Goal: Find specific page/section: Find specific page/section

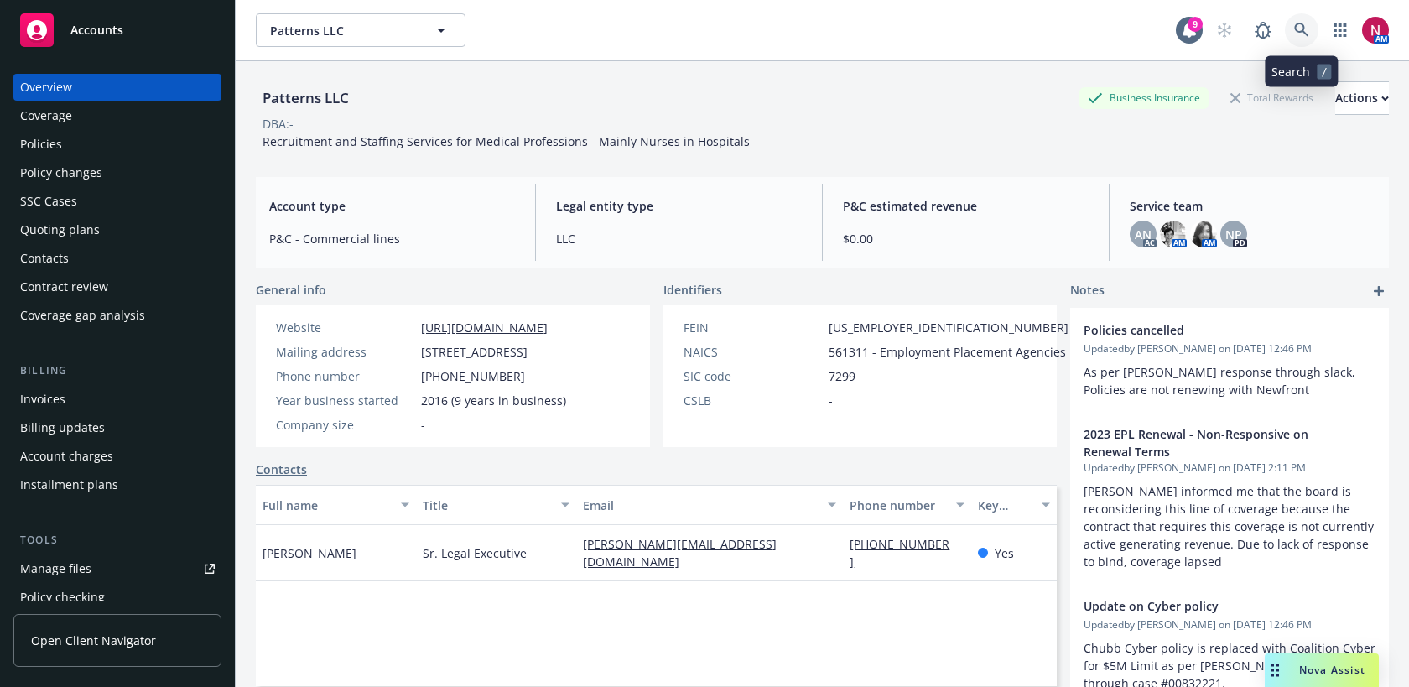
click at [1298, 27] on icon at bounding box center [1301, 30] width 15 height 15
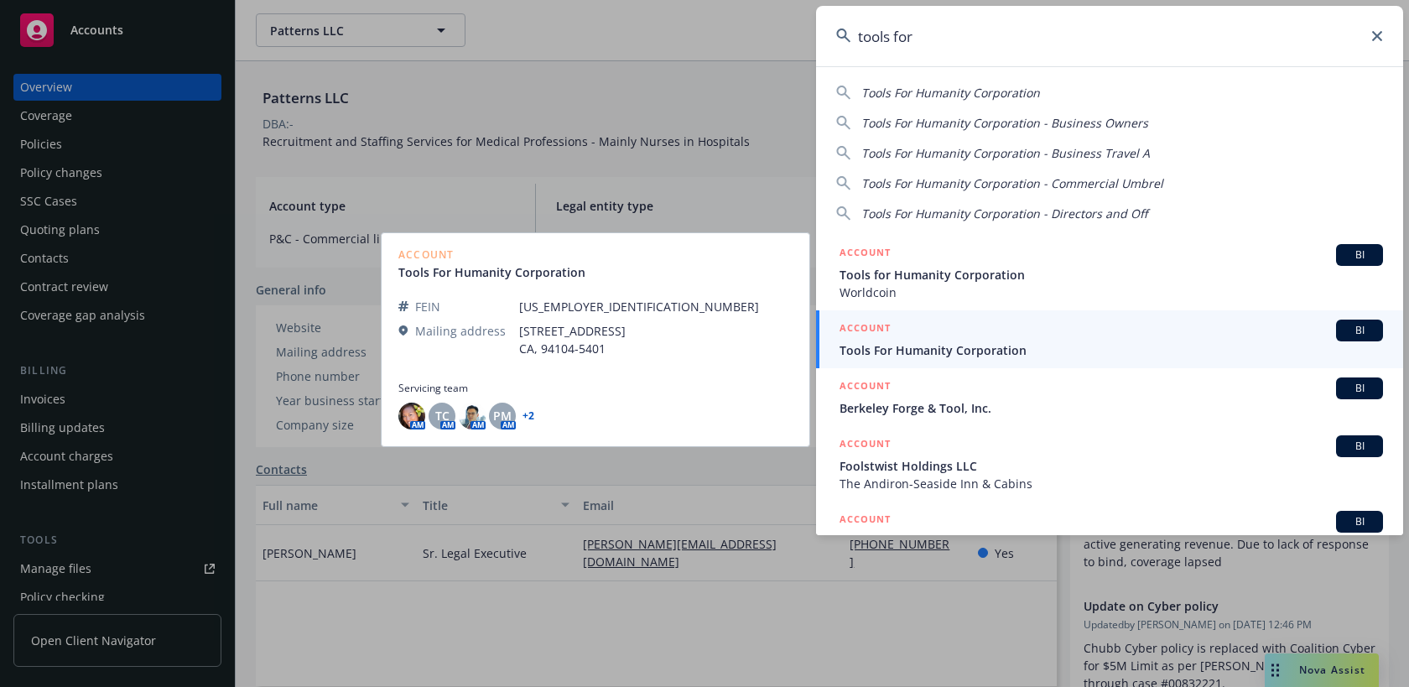
type input "tools for"
click at [1035, 337] on div "ACCOUNT BI" at bounding box center [1111, 331] width 543 height 22
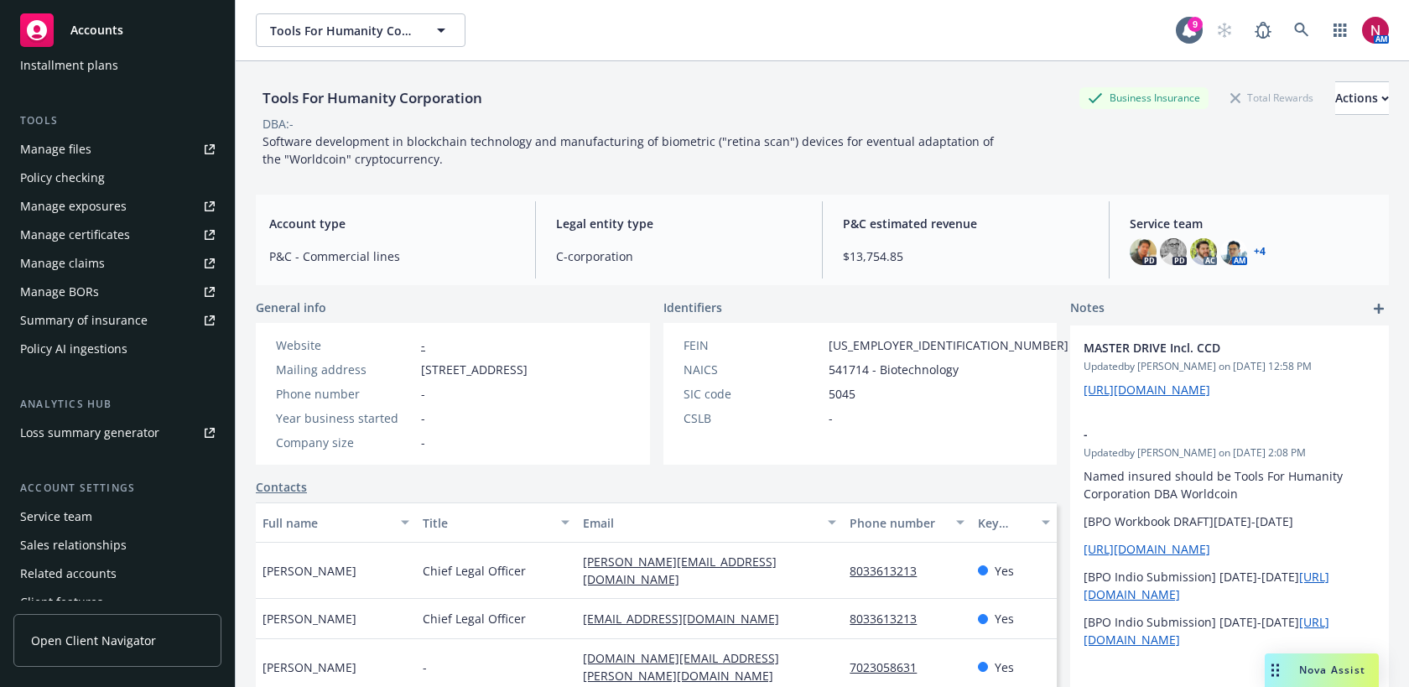
scroll to position [463, 0]
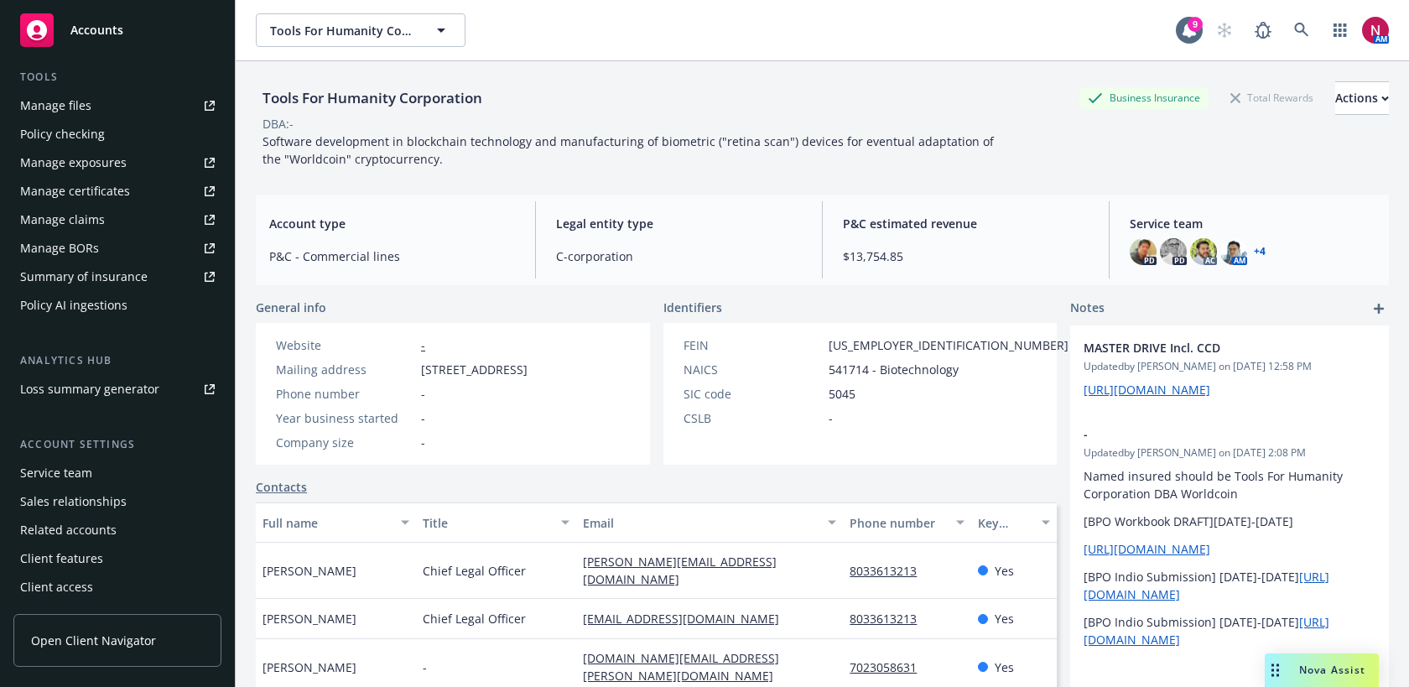
click at [107, 479] on div "Service team" at bounding box center [117, 473] width 195 height 27
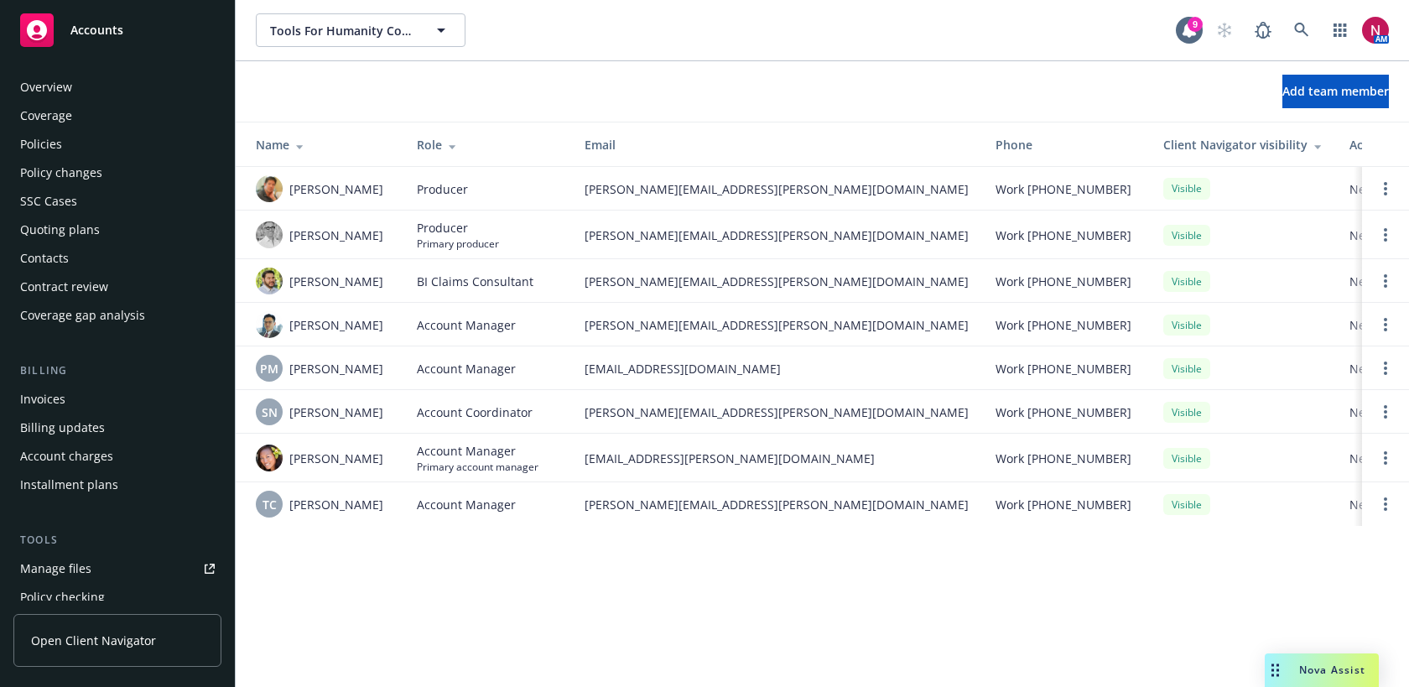
click at [62, 146] on div "Policies" at bounding box center [117, 144] width 195 height 27
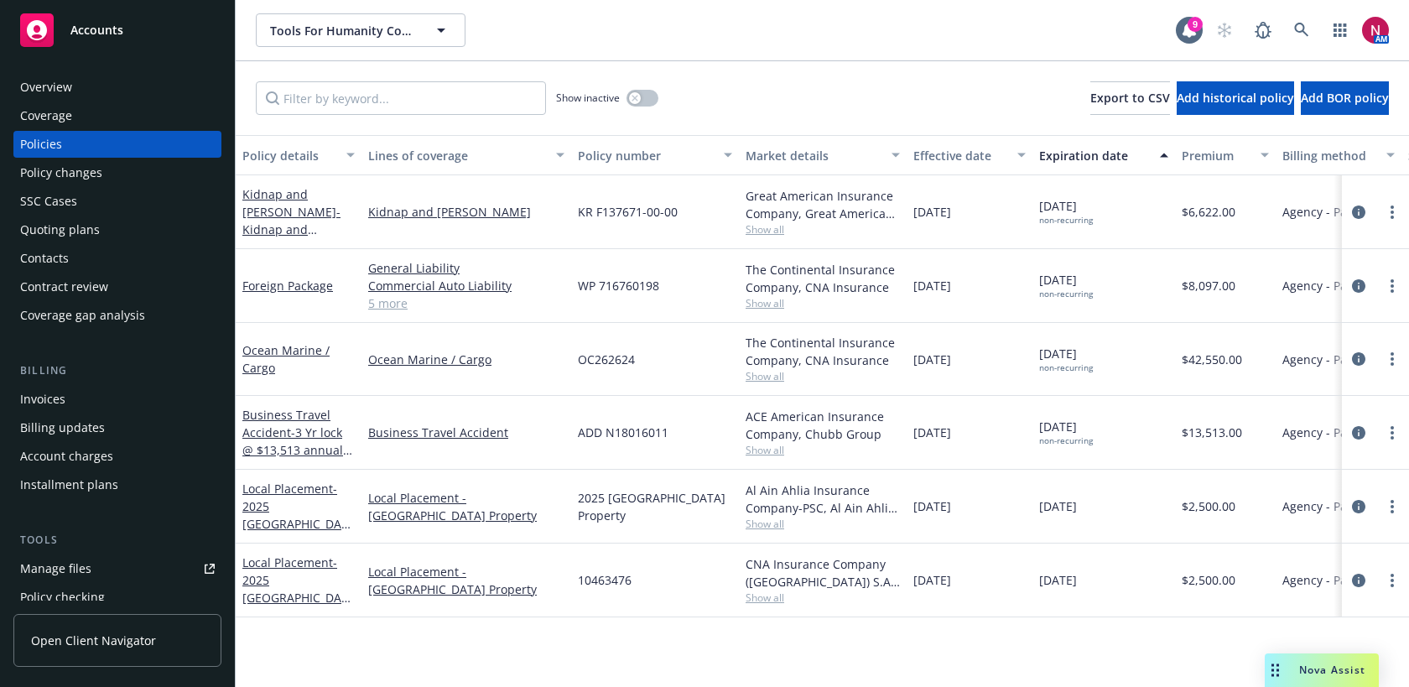
click at [765, 528] on span "Show all" at bounding box center [823, 524] width 154 height 14
click at [766, 598] on span "Show all" at bounding box center [823, 597] width 154 height 14
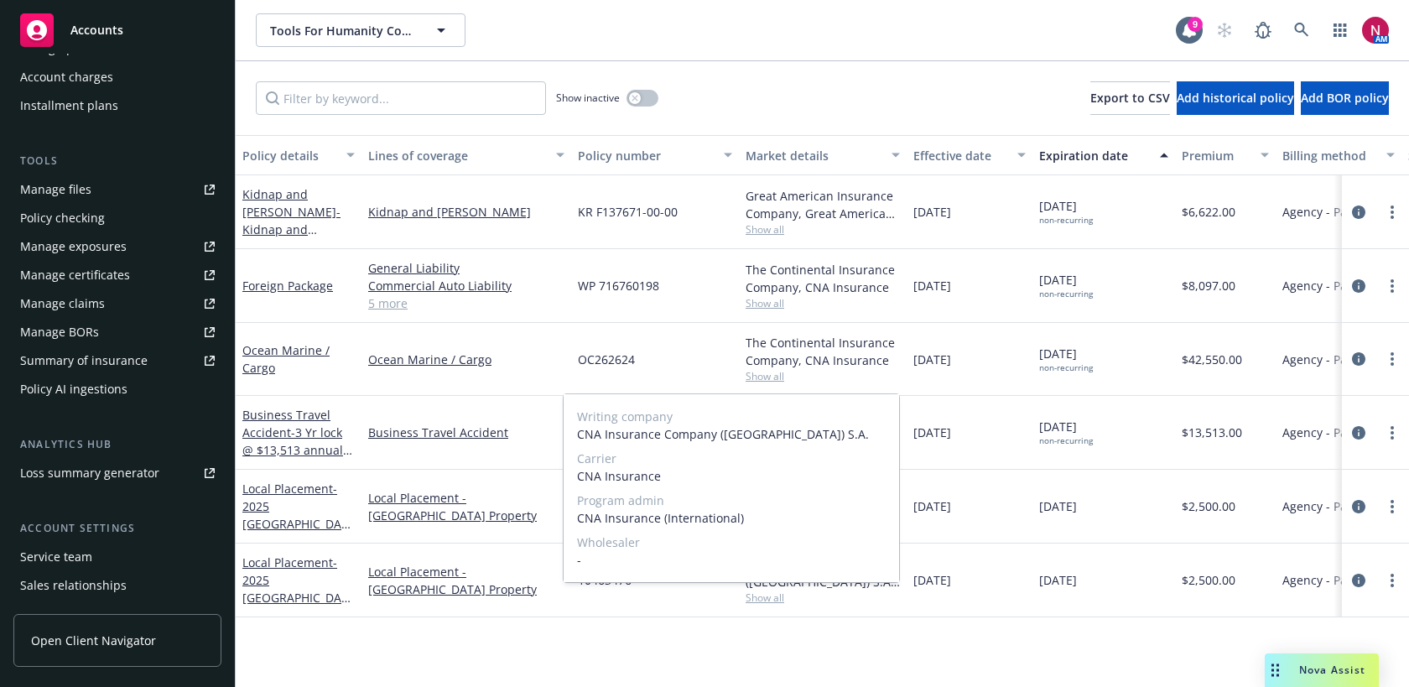
scroll to position [463, 0]
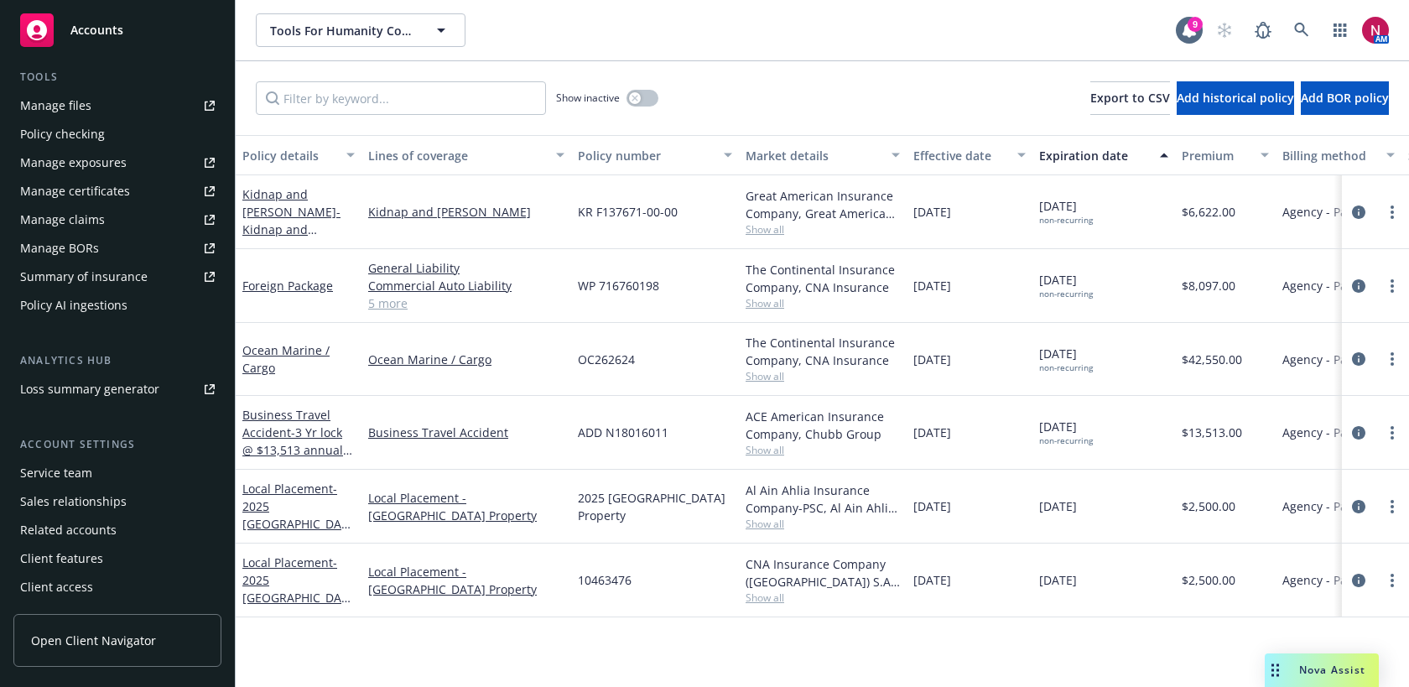
click at [119, 471] on div "Service team" at bounding box center [117, 473] width 195 height 27
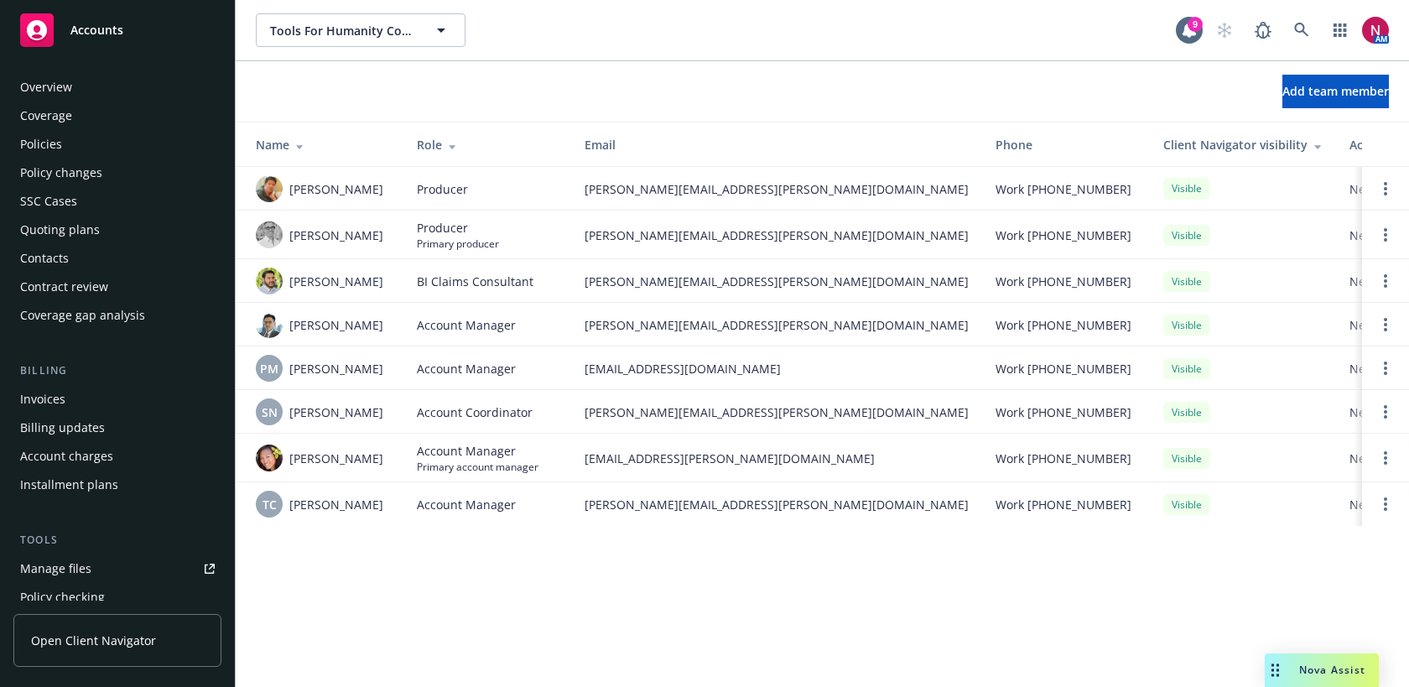
click at [104, 147] on div "Policies" at bounding box center [117, 144] width 195 height 27
